Goal: Navigation & Orientation: Find specific page/section

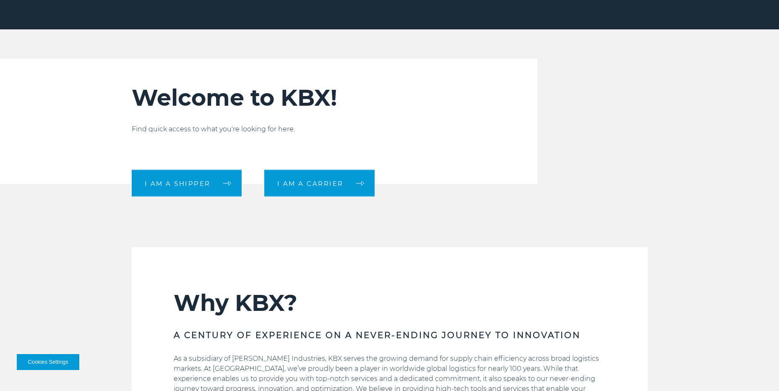
scroll to position [210, 0]
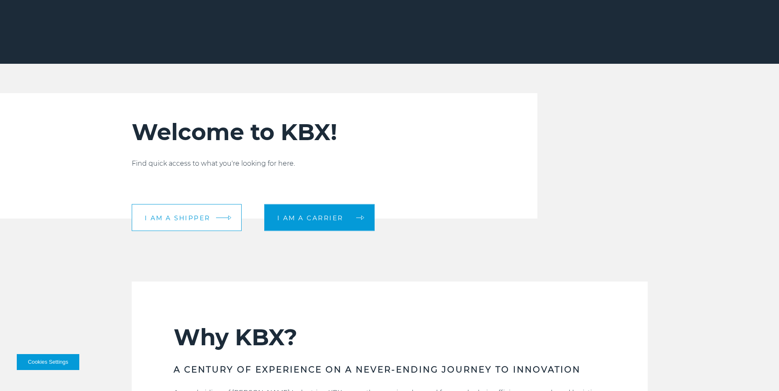
click at [185, 221] on span "I am a shipper" at bounding box center [178, 217] width 66 height 6
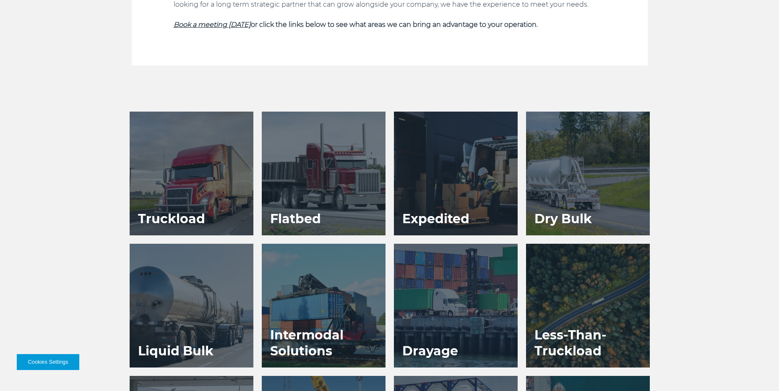
scroll to position [168, 0]
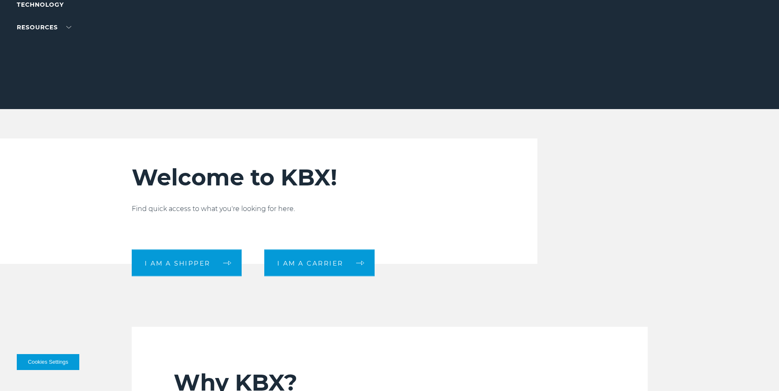
scroll to position [168, 0]
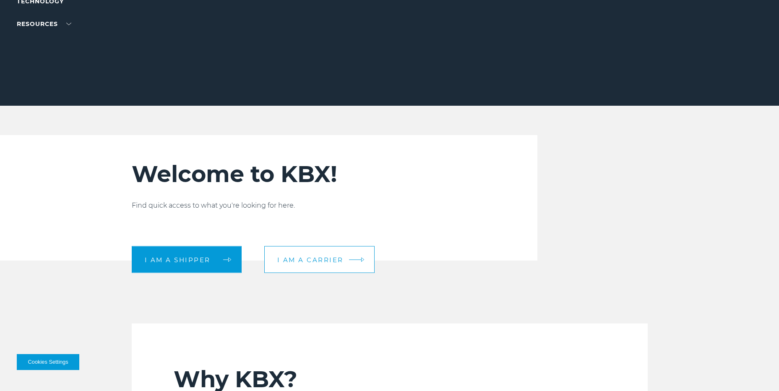
click at [350, 257] on link "I am a carrier" at bounding box center [319, 259] width 110 height 27
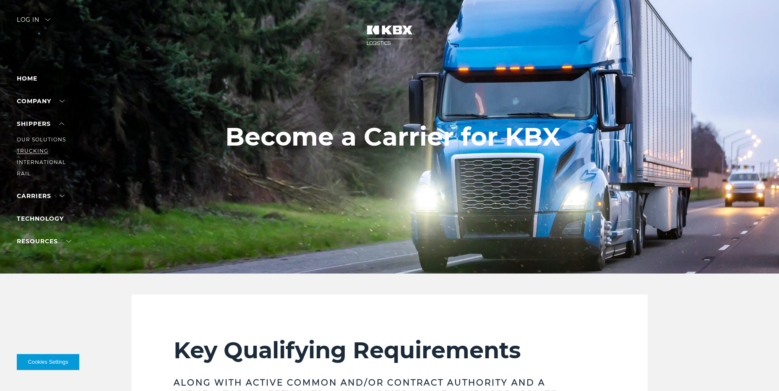
click at [30, 150] on link "Trucking" at bounding box center [32, 151] width 31 height 6
